Goal: Task Accomplishment & Management: Use online tool/utility

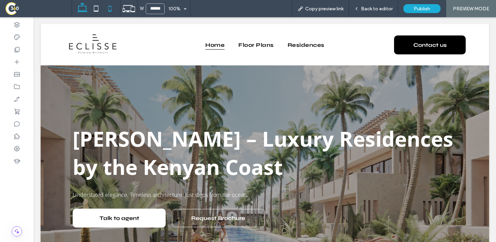
click at [112, 9] on icon at bounding box center [110, 9] width 14 height 14
type input "*****"
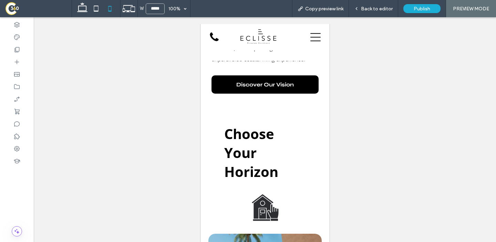
scroll to position [668, 0]
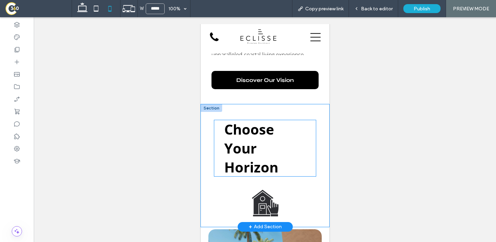
click at [260, 129] on h1 "Choose Your Horizon" at bounding box center [264, 148] width 81 height 57
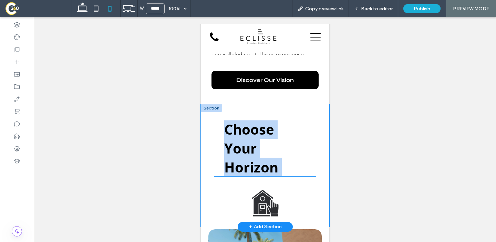
click at [260, 129] on h1 "Choose Your Horizon" at bounding box center [264, 148] width 81 height 57
click at [255, 126] on span "Choose Your Horizon" at bounding box center [251, 148] width 54 height 57
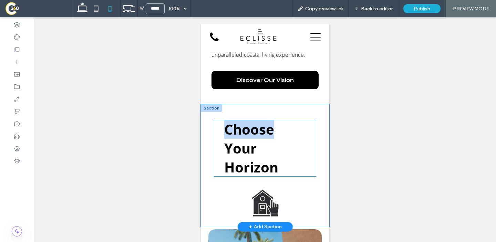
click at [255, 126] on span "Choose Your Horizon" at bounding box center [251, 148] width 54 height 57
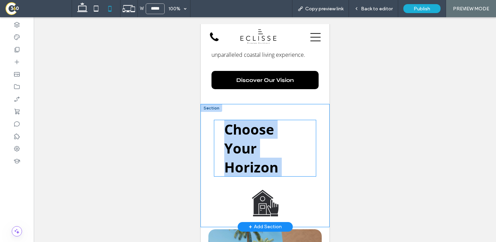
click at [255, 126] on span "Choose Your Horizon" at bounding box center [251, 148] width 54 height 57
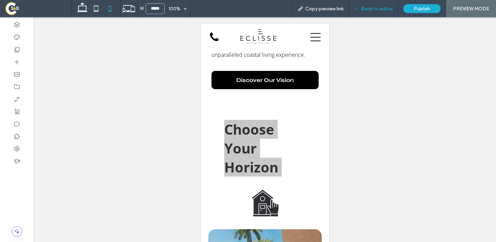
click at [373, 11] on span "Back to editor" at bounding box center [377, 9] width 32 height 6
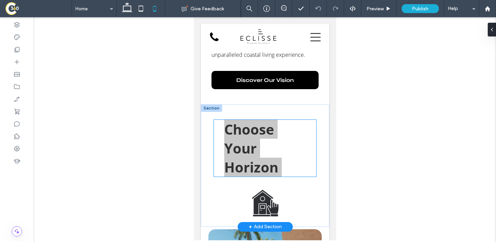
click at [260, 135] on h1 "Choose Your Horizon" at bounding box center [264, 148] width 81 height 57
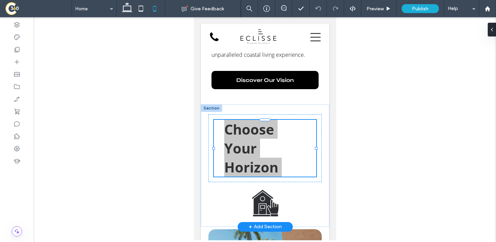
click at [260, 135] on div "Choose Your Horizon" at bounding box center [265, 148] width 102 height 57
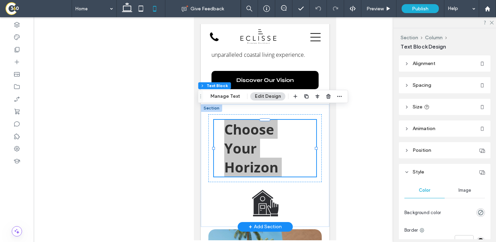
click at [260, 135] on h1 "Choose Your Horizon" at bounding box center [264, 148] width 81 height 57
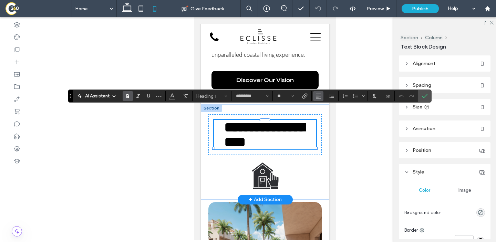
click at [313, 96] on button "Alignment" at bounding box center [318, 96] width 10 height 10
click at [319, 115] on label "ui.textEditor.alignment.center" at bounding box center [325, 117] width 24 height 10
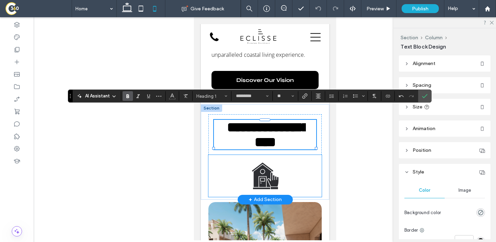
click at [300, 181] on div at bounding box center [264, 176] width 113 height 42
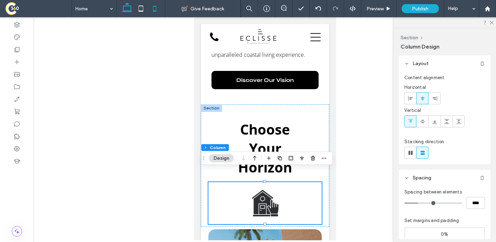
click at [127, 11] on use at bounding box center [127, 7] width 10 height 10
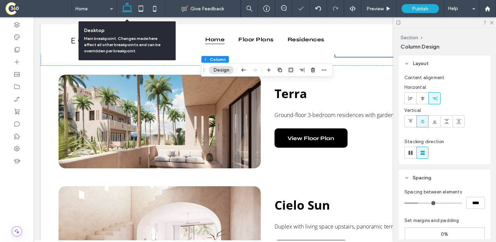
type input "**"
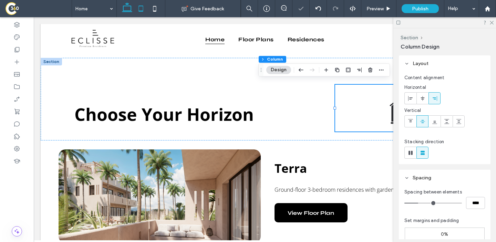
click at [141, 6] on use at bounding box center [141, 9] width 4 height 6
type input "*****"
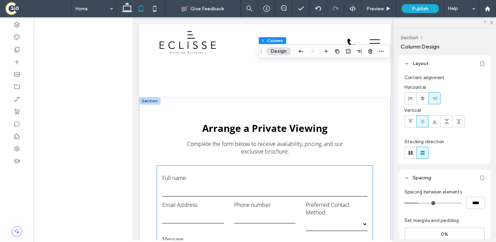
scroll to position [1519, 0]
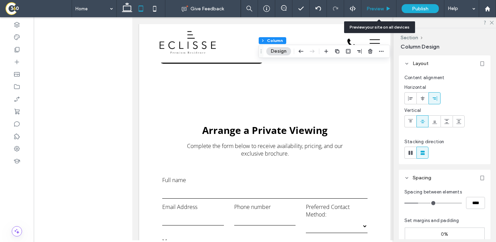
click at [368, 12] on div "Preview" at bounding box center [379, 8] width 35 height 17
click at [384, 7] on div "Preview" at bounding box center [379, 9] width 35 height 6
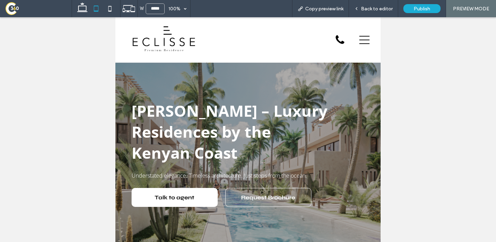
click at [364, 37] on icon at bounding box center [364, 40] width 10 height 8
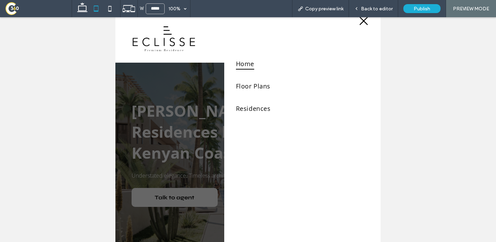
scroll to position [16, 0]
click at [250, 80] on span "Floor Plans" at bounding box center [253, 84] width 34 height 12
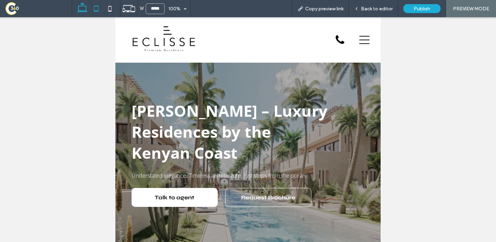
click at [78, 8] on icon at bounding box center [82, 9] width 14 height 14
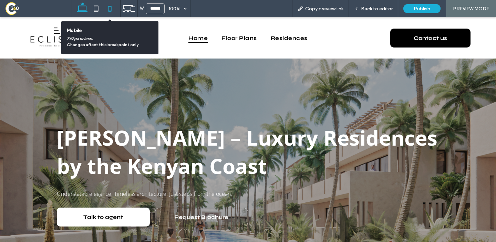
click at [115, 9] on icon at bounding box center [110, 9] width 14 height 14
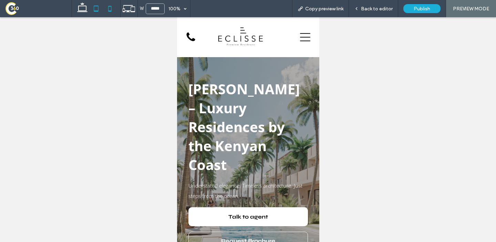
click at [98, 7] on icon at bounding box center [96, 9] width 14 height 14
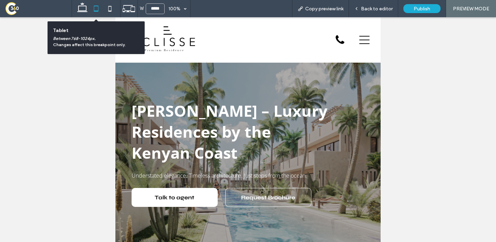
click at [90, 6] on icon at bounding box center [96, 9] width 14 height 14
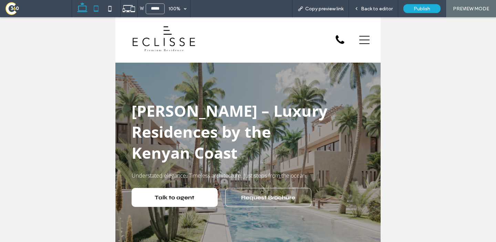
click at [87, 6] on icon at bounding box center [82, 9] width 14 height 14
type input "******"
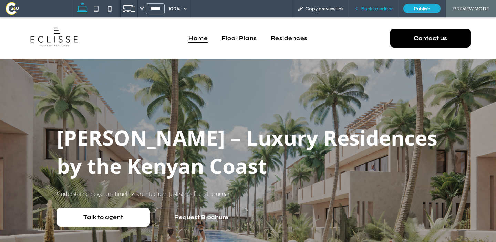
click at [357, 9] on use at bounding box center [356, 9] width 1 height 2
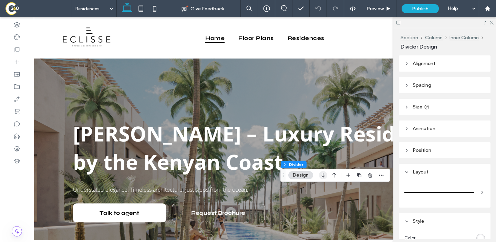
click at [323, 174] on use "button" at bounding box center [323, 175] width 3 height 5
